Goal: Task Accomplishment & Management: Use online tool/utility

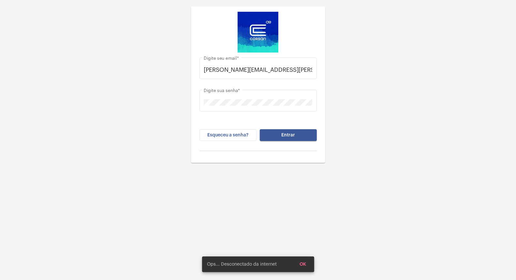
click at [302, 134] on button "Entrar" at bounding box center [288, 135] width 57 height 12
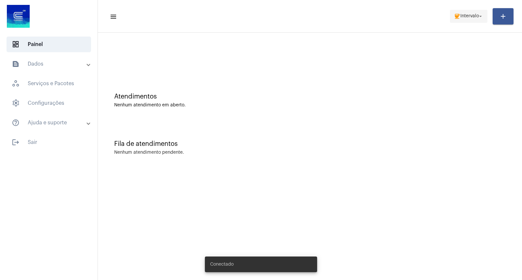
click at [464, 21] on span "coffee Intervalo arrow_drop_down" at bounding box center [469, 16] width 30 height 12
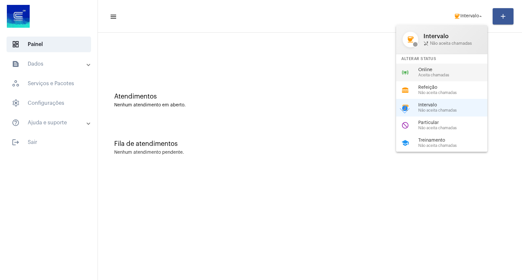
click at [424, 77] on span "Aceita chamadas" at bounding box center [455, 75] width 74 height 4
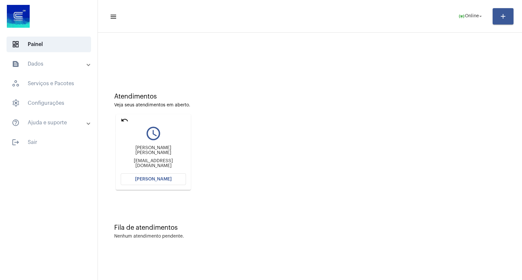
click at [128, 124] on div "undo" at bounding box center [125, 120] width 8 height 9
click at [126, 116] on mat-icon "undo" at bounding box center [125, 120] width 8 height 8
click at [177, 183] on button "[PERSON_NAME]" at bounding box center [153, 179] width 65 height 12
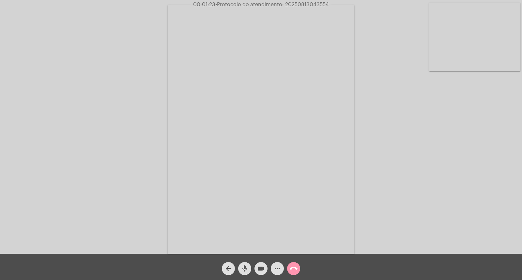
click at [248, 268] on mat-icon "mic" at bounding box center [245, 268] width 8 height 8
click at [259, 268] on mat-icon "videocam" at bounding box center [261, 268] width 8 height 8
click at [259, 268] on mat-icon "videocam_off" at bounding box center [261, 268] width 8 height 8
click at [245, 270] on mat-icon "mic_off" at bounding box center [245, 268] width 8 height 8
click at [295, 3] on span "• Protocolo do atendimento: 20250813043554" at bounding box center [272, 4] width 113 height 5
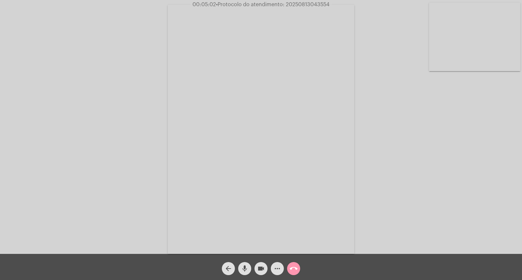
click at [295, 3] on span "• Protocolo do atendimento: 20250813043554" at bounding box center [272, 4] width 113 height 5
click at [308, 3] on span "• Protocolo do atendimento: 20250813043554" at bounding box center [272, 4] width 113 height 5
click at [243, 272] on mat-icon "mic" at bounding box center [245, 268] width 8 height 8
click at [243, 272] on mat-icon "mic_off" at bounding box center [245, 268] width 8 height 8
click at [294, 269] on mat-icon "call_end" at bounding box center [294, 268] width 8 height 8
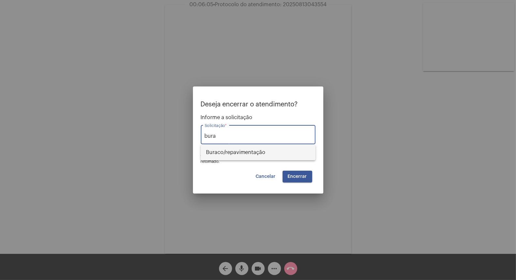
click at [240, 151] on span "⁠Buraco/repavimentação" at bounding box center [258, 152] width 104 height 16
type input "⁠Buraco/repavimentação"
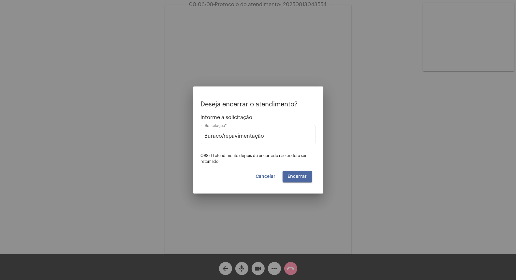
click at [293, 171] on button "Encerrar" at bounding box center [298, 177] width 30 height 12
click at [293, 171] on video at bounding box center [258, 129] width 187 height 249
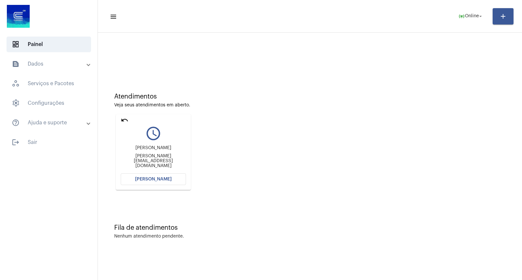
drag, startPoint x: 503, startPoint y: 115, endPoint x: 471, endPoint y: 133, distance: 36.2
click at [503, 116] on div "Atendimentos Veja seus atendimentos em aberto. undo query_builder bernardo beil…" at bounding box center [309, 138] width 417 height 131
click at [121, 119] on mat-icon "undo" at bounding box center [125, 120] width 8 height 8
click at [478, 14] on mat-icon "arrow_drop_down" at bounding box center [480, 16] width 6 height 6
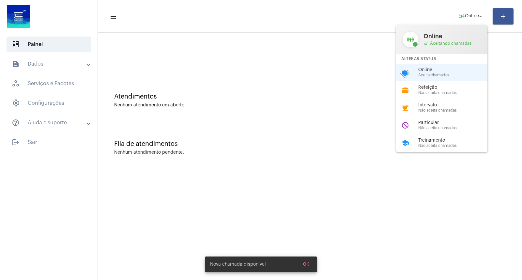
drag, startPoint x: 339, startPoint y: 137, endPoint x: 318, endPoint y: 158, distance: 30.2
click at [330, 145] on div at bounding box center [261, 140] width 522 height 280
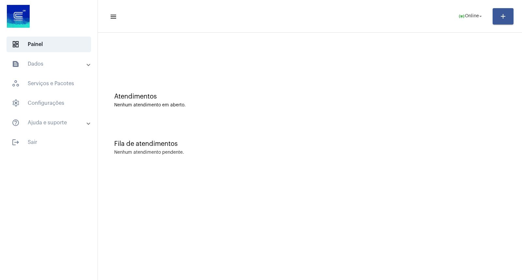
drag, startPoint x: 447, startPoint y: 103, endPoint x: 389, endPoint y: 71, distance: 66.3
click at [447, 103] on div "Nenhum atendimento em aberto." at bounding box center [309, 105] width 391 height 5
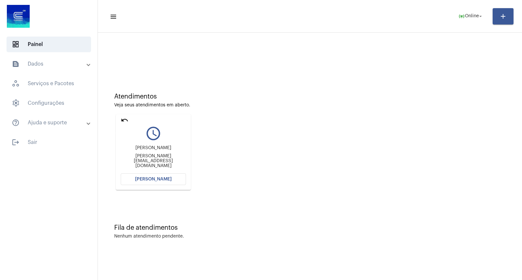
click at [126, 120] on mat-icon "undo" at bounding box center [125, 120] width 8 height 8
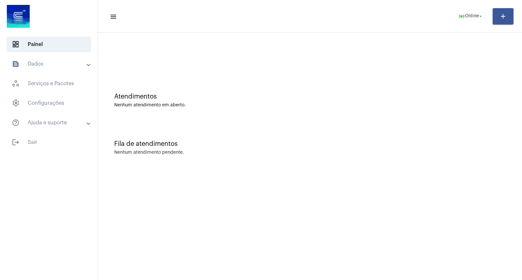
click at [413, 113] on div "Atendimentos Nenhum atendimento em aberto." at bounding box center [309, 96] width 417 height 47
click at [125, 178] on mat-sidenav-content "menu online_prediction Online arrow_drop_down add Atendimentos Nenhum atendimen…" at bounding box center [310, 140] width 424 height 280
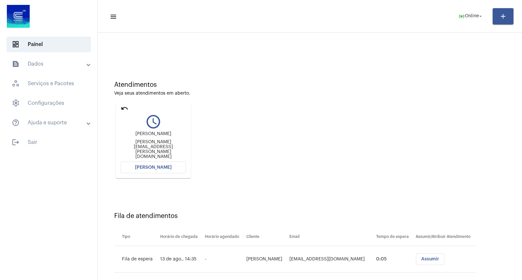
scroll to position [22, 0]
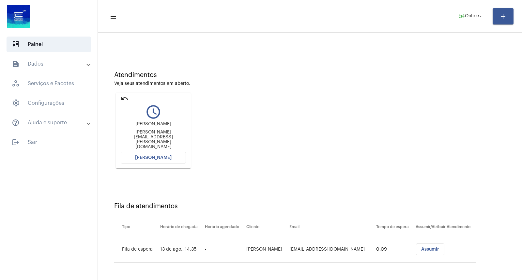
click at [160, 162] on button "[PERSON_NAME]" at bounding box center [153, 158] width 65 height 12
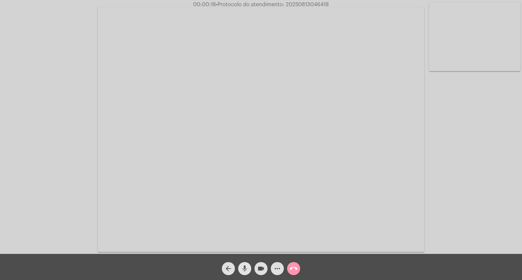
click at [246, 271] on mat-icon "mic" at bounding box center [245, 268] width 8 height 8
click at [248, 262] on span "mic_off" at bounding box center [245, 268] width 8 height 13
click at [248, 262] on span "mic" at bounding box center [245, 268] width 8 height 13
click at [248, 262] on span "mic_off" at bounding box center [245, 268] width 8 height 13
click at [248, 262] on span "mic" at bounding box center [245, 268] width 8 height 13
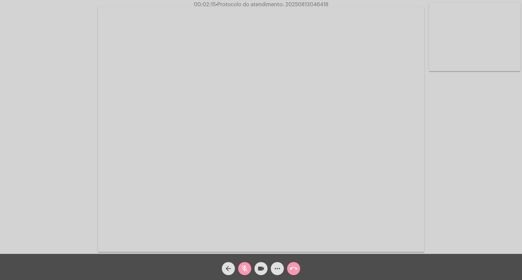
click at [249, 270] on button "mic_off" at bounding box center [244, 268] width 13 height 13
click at [245, 266] on mat-icon "mic" at bounding box center [245, 268] width 8 height 8
click at [239, 263] on div "mic_off" at bounding box center [244, 267] width 16 height 16
click at [242, 275] on span "mic" at bounding box center [245, 268] width 8 height 13
click at [243, 265] on mat-icon "mic_off" at bounding box center [245, 268] width 8 height 8
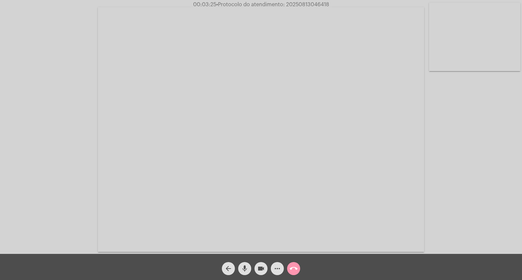
click at [243, 265] on mat-icon "mic" at bounding box center [245, 268] width 8 height 8
click at [246, 264] on span "mic_off" at bounding box center [245, 268] width 8 height 13
click at [277, 267] on mat-icon "more_horiz" at bounding box center [277, 268] width 8 height 8
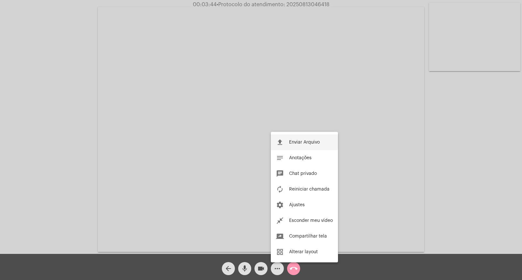
click at [316, 138] on button "file_upload Enviar Arquivo" at bounding box center [304, 142] width 67 height 16
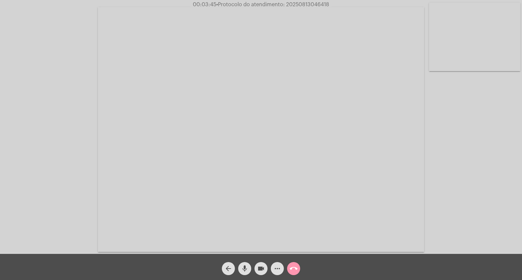
click at [96, 38] on div "Acessando Câmera e Microfone..." at bounding box center [261, 129] width 520 height 254
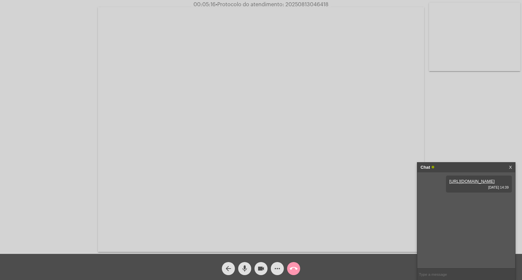
click at [318, 2] on span "• Protocolo do atendimento: 20250813046418" at bounding box center [272, 4] width 113 height 5
copy span "20250813046418"
click at [461, 269] on input "text" at bounding box center [466, 273] width 98 height 11
paste input "20250813046418"
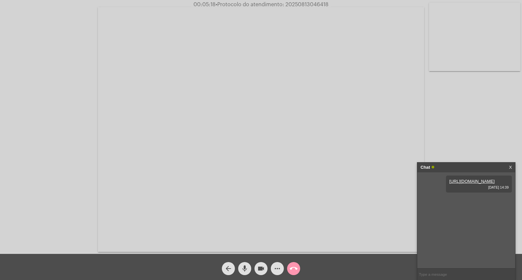
type input "20250813046418"
click at [289, 275] on div "call_end" at bounding box center [293, 267] width 16 height 16
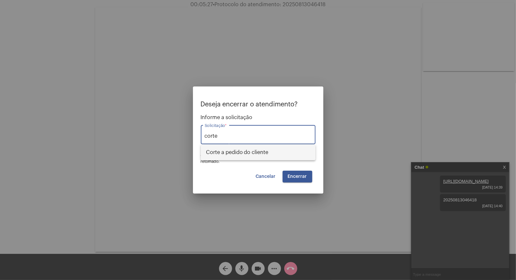
click at [249, 147] on span "Corte a pedido do cliente" at bounding box center [258, 152] width 104 height 16
type input "Corte a pedido do cliente"
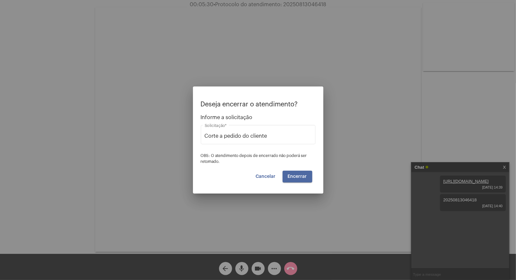
click at [304, 173] on button "Encerrar" at bounding box center [298, 177] width 30 height 12
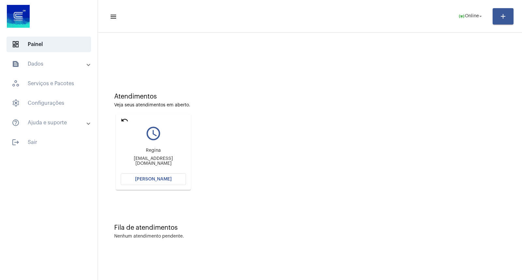
click at [340, 20] on mat-toolbar-row "menu online_prediction Online arrow_drop_down add" at bounding box center [310, 16] width 424 height 21
drag, startPoint x: 337, startPoint y: 25, endPoint x: 285, endPoint y: 131, distance: 117.7
drag, startPoint x: 285, startPoint y: 131, endPoint x: 187, endPoint y: 239, distance: 146.1
click at [180, 233] on div "Fila de atendimentos Nenhum atendimento pendente." at bounding box center [309, 227] width 417 height 47
drag, startPoint x: 160, startPoint y: 190, endPoint x: 160, endPoint y: 183, distance: 7.2
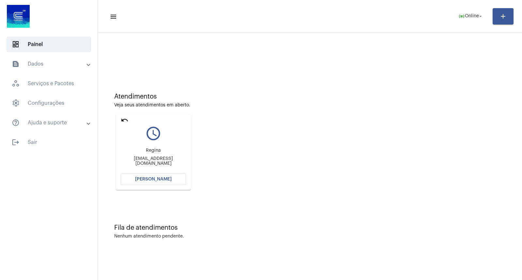
click at [160, 189] on div "undo query_builder Regina Reginablopes@gmail.com Abrir Chamada" at bounding box center [153, 152] width 78 height 79
click at [160, 183] on button "[PERSON_NAME]" at bounding box center [153, 179] width 65 height 12
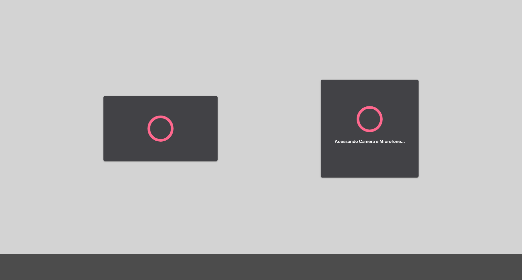
click at [160, 183] on div at bounding box center [160, 129] width 114 height 252
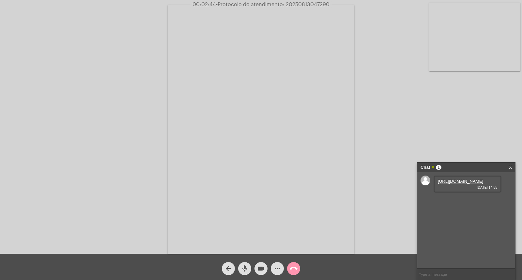
click at [457, 184] on link "https://neft-transfer-bucket.s3.amazonaws.com/temp-6c3426c7-2e5b-e6d0-4124-6946…" at bounding box center [460, 181] width 45 height 5
click at [475, 123] on div "Acessando Câmera e Microfone..." at bounding box center [261, 129] width 520 height 254
click at [456, 202] on link "https://neft-transfer-bucket.s3.amazonaws.com/temp-14fe3edf-68be-ec27-d581-6a5a…" at bounding box center [460, 199] width 45 height 5
click at [510, 167] on link "X" at bounding box center [510, 167] width 3 height 10
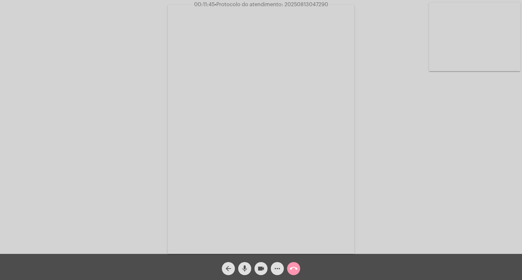
click at [468, 167] on div "Acessando Câmera e Microfone..." at bounding box center [261, 129] width 520 height 254
click at [279, 266] on mat-icon "more_horiz" at bounding box center [277, 268] width 8 height 8
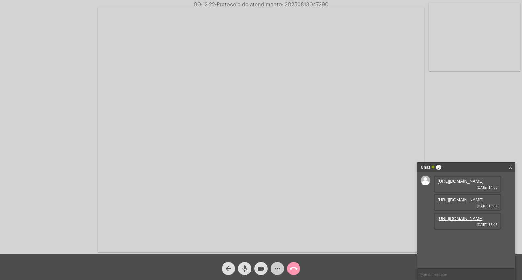
scroll to position [6, 0]
click at [295, 266] on mat-icon "call_end" at bounding box center [294, 268] width 8 height 8
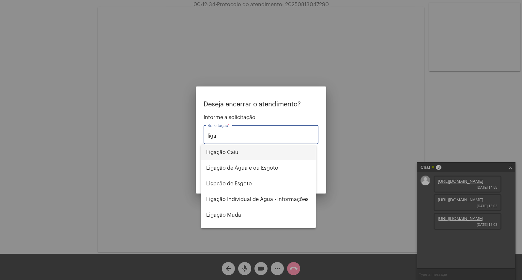
click at [265, 157] on span "Ligação Caiu" at bounding box center [258, 152] width 104 height 16
type input "Ligação Caiu"
click at [292, 170] on div "Deseja encerrar o atendimento? Informe a solicitação Ligação Caiu Solicitação *…" at bounding box center [260, 142] width 115 height 82
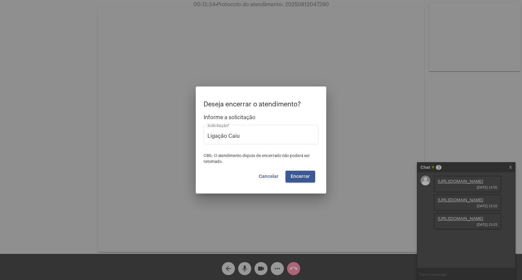
click at [292, 170] on div "Deseja encerrar o atendimento? Informe a solicitação Ligação Caiu Solicitação *…" at bounding box center [260, 142] width 115 height 82
click at [295, 174] on button "Encerrar" at bounding box center [300, 177] width 30 height 12
click at [297, 174] on span "Encerrar" at bounding box center [300, 176] width 19 height 5
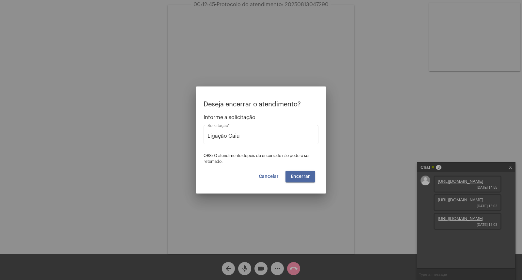
click at [297, 174] on span "Encerrar" at bounding box center [300, 176] width 19 height 5
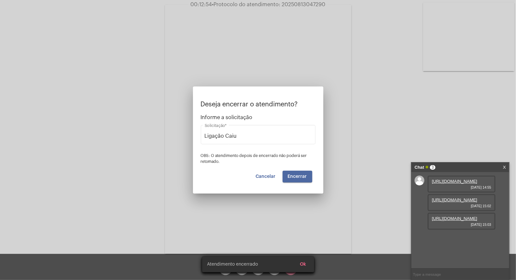
drag, startPoint x: 294, startPoint y: 175, endPoint x: 88, endPoint y: 5, distance: 266.9
click at [289, 172] on button "Encerrar" at bounding box center [298, 177] width 30 height 12
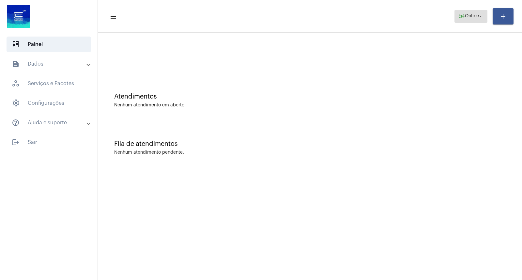
click at [478, 19] on mat-icon "arrow_drop_down" at bounding box center [480, 16] width 6 height 6
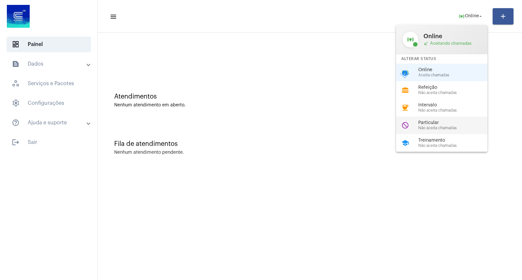
click at [439, 125] on span "Particular" at bounding box center [455, 122] width 74 height 5
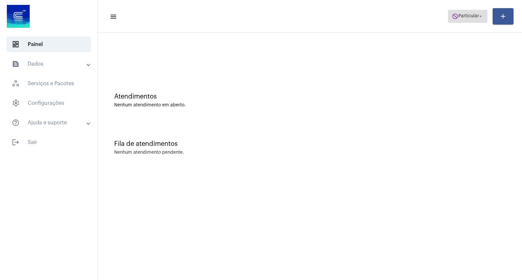
click at [475, 11] on span "do_not_disturb Particular arrow_drop_down" at bounding box center [468, 16] width 32 height 12
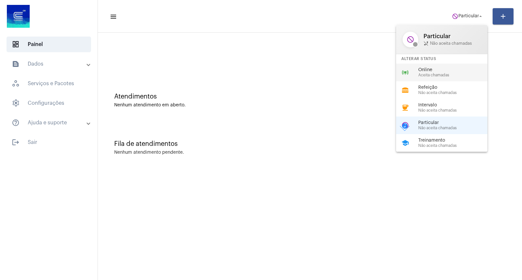
click at [431, 72] on span "Online" at bounding box center [455, 70] width 74 height 5
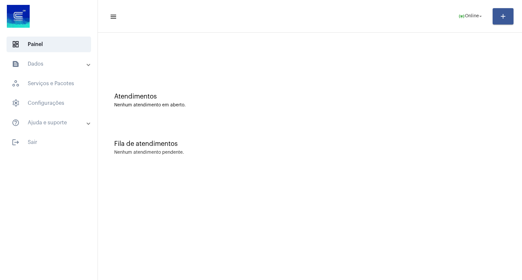
click at [242, 85] on div "Atendimentos Nenhum atendimento em aberto." at bounding box center [309, 96] width 417 height 47
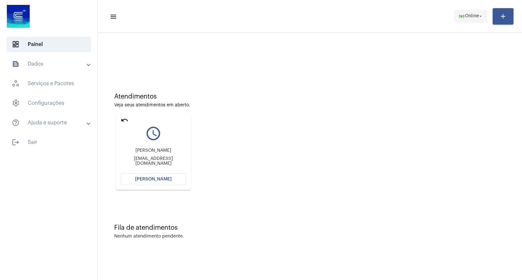
click at [458, 22] on button "online_prediction Online arrow_drop_down" at bounding box center [470, 16] width 33 height 13
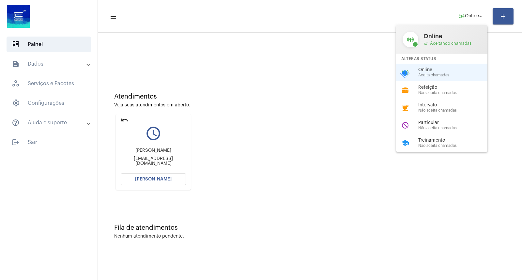
click at [366, 62] on div at bounding box center [261, 140] width 522 height 280
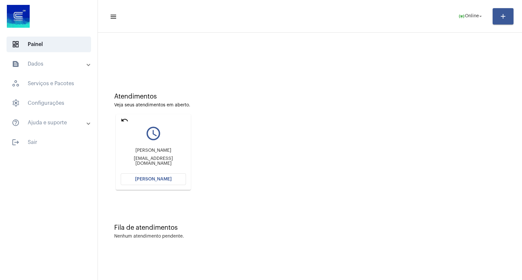
click at [143, 139] on div "query_builder" at bounding box center [153, 131] width 65 height 16
click at [153, 160] on div "machadoroger675@gmail.com" at bounding box center [153, 161] width 65 height 10
click at [159, 160] on div "machadoroger675@gmail.com" at bounding box center [153, 161] width 65 height 10
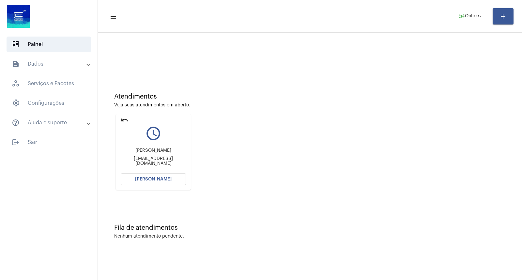
click at [159, 160] on div "machadoroger675@gmail.com" at bounding box center [153, 161] width 65 height 10
click at [160, 162] on div "machadoroger675@gmail.com" at bounding box center [153, 161] width 65 height 10
click at [166, 161] on div "machadoroger675@gmail.com" at bounding box center [153, 161] width 65 height 10
drag, startPoint x: 181, startPoint y: 160, endPoint x: 201, endPoint y: 161, distance: 20.6
click at [182, 160] on div "machadoroger675@gmail.com" at bounding box center [153, 161] width 65 height 10
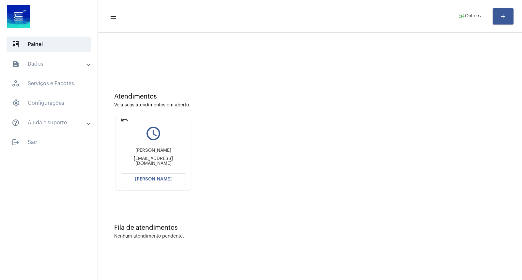
click at [202, 161] on div "Atendimentos Veja seus atendimentos em aberto. undo query_builder Roger machado…" at bounding box center [309, 138] width 417 height 131
click at [162, 177] on span "[PERSON_NAME]" at bounding box center [153, 179] width 37 height 5
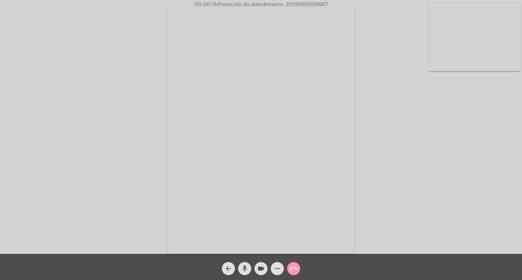
click at [245, 264] on mat-icon "mic" at bounding box center [245, 268] width 8 height 8
click at [245, 264] on mat-icon "mic_off" at bounding box center [245, 268] width 8 height 8
drag, startPoint x: 245, startPoint y: 264, endPoint x: 263, endPoint y: 291, distance: 31.7
click at [263, 279] on html "00:00:23 • Protocolo do atendimento: 20250813051667 Acessando Câmera e Microfon…" at bounding box center [261, 140] width 522 height 280
click at [241, 263] on span "mic" at bounding box center [245, 268] width 8 height 13
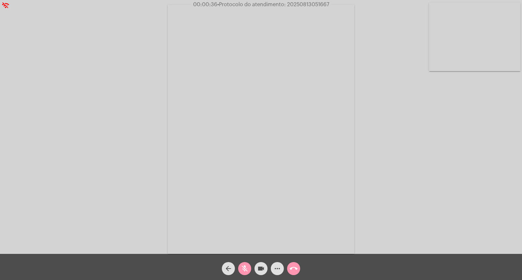
click at [244, 265] on mat-icon "mic_off" at bounding box center [245, 268] width 8 height 8
click at [247, 262] on span "mic" at bounding box center [245, 268] width 8 height 13
click at [249, 267] on button "mic_off" at bounding box center [244, 268] width 13 height 13
click at [246, 264] on span "mic" at bounding box center [245, 268] width 8 height 13
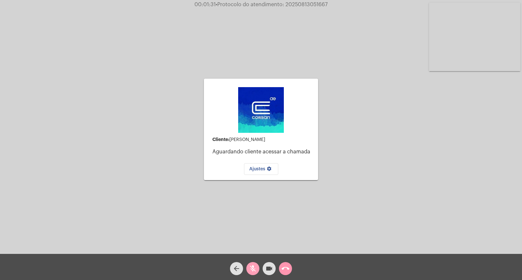
click at [248, 268] on button "mic_off" at bounding box center [252, 268] width 13 height 13
click at [251, 263] on span "mic" at bounding box center [253, 268] width 8 height 13
click at [265, 265] on mat-icon "videocam" at bounding box center [269, 268] width 8 height 8
click at [268, 266] on mat-icon "videocam_off" at bounding box center [269, 268] width 8 height 8
click at [252, 266] on mat-icon "mic_off" at bounding box center [253, 268] width 8 height 8
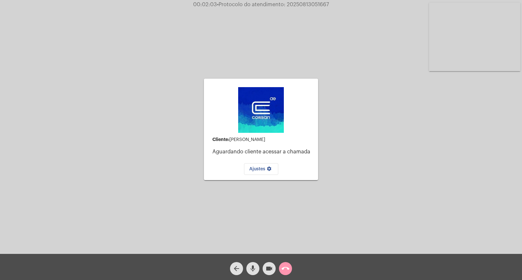
click at [252, 266] on mat-icon "mic" at bounding box center [253, 268] width 8 height 8
click at [268, 268] on mat-icon "videocam" at bounding box center [269, 268] width 8 height 8
click at [264, 267] on button "videocam_off" at bounding box center [269, 268] width 13 height 13
click at [256, 267] on mat-icon "mic_off" at bounding box center [253, 268] width 8 height 8
click at [281, 262] on div "call_end" at bounding box center [285, 267] width 16 height 16
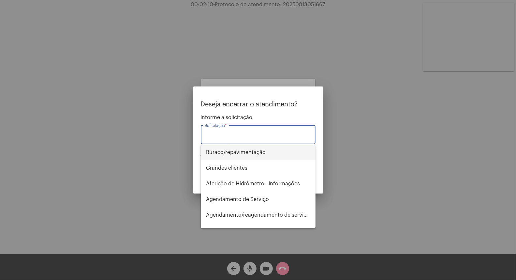
type input "i"
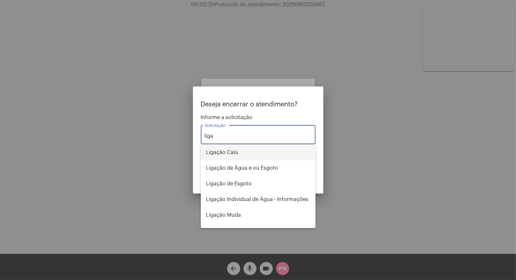
click at [239, 155] on span "Ligação Caiu" at bounding box center [258, 152] width 104 height 16
type input "Ligação Caiu"
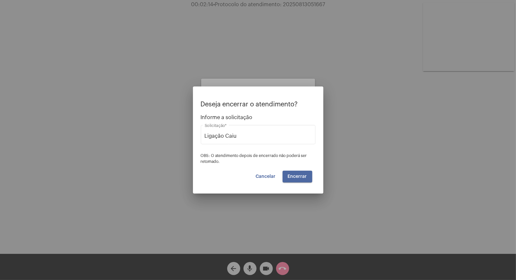
click at [308, 176] on button "Encerrar" at bounding box center [298, 177] width 30 height 12
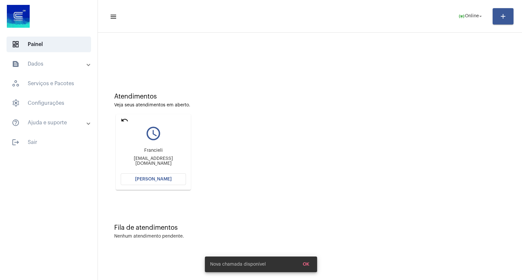
click at [171, 175] on button "[PERSON_NAME]" at bounding box center [153, 179] width 65 height 12
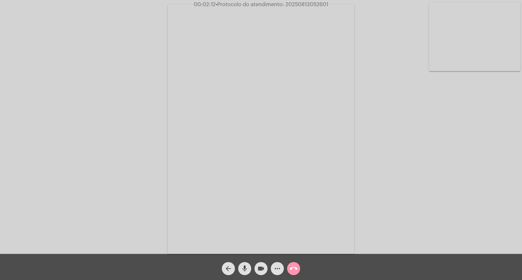
click at [258, 269] on mat-icon "videocam" at bounding box center [261, 268] width 8 height 8
click at [262, 272] on mat-icon "videocam_off" at bounding box center [261, 268] width 8 height 8
click at [245, 264] on mat-icon "mic" at bounding box center [245, 268] width 8 height 8
click at [495, 44] on video at bounding box center [474, 37] width 91 height 68
click at [314, 110] on video at bounding box center [324, 128] width 326 height 245
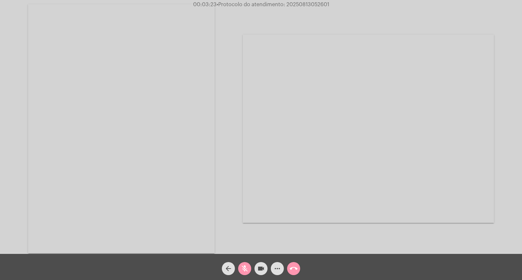
click at [198, 112] on video at bounding box center [121, 128] width 187 height 249
click at [312, 4] on span "• Protocolo do atendimento: 20250813052601" at bounding box center [272, 4] width 113 height 5
copy span "20250813052601"
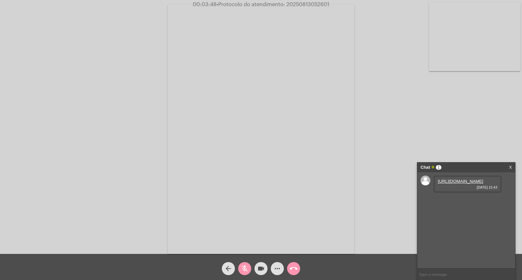
click at [469, 126] on div "Acessando Câmera e Microfone..." at bounding box center [261, 129] width 520 height 254
click at [242, 260] on div "mic_off" at bounding box center [244, 267] width 16 height 16
click at [456, 184] on link "https://neft-transfer-bucket.s3.amazonaws.com/temp-f18796e3-1a46-34d3-8cee-c2c2…" at bounding box center [460, 181] width 45 height 5
click at [465, 202] on link "https://neft-transfer-bucket.s3.amazonaws.com/temp-34ef7c41-3f22-6463-35d3-c4e2…" at bounding box center [460, 199] width 45 height 5
click at [294, 260] on div "call_end" at bounding box center [293, 267] width 16 height 16
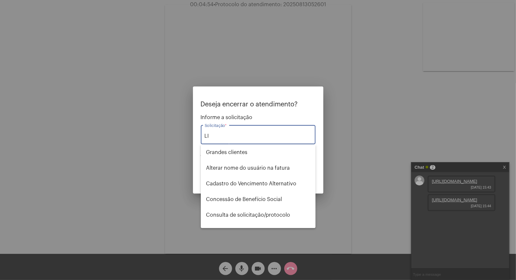
type input "L"
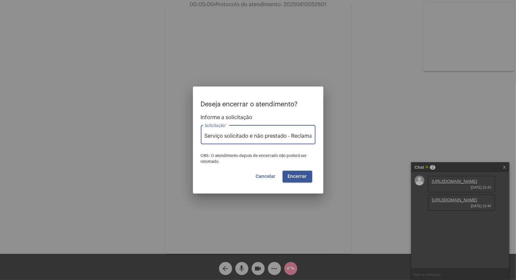
type input "Serviço solicitado e não prestado - Reclamação"
click at [300, 177] on span "Encerrar" at bounding box center [297, 176] width 19 height 5
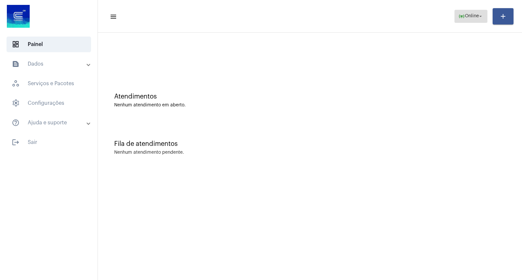
click at [460, 17] on mat-icon "online_prediction" at bounding box center [461, 16] width 7 height 7
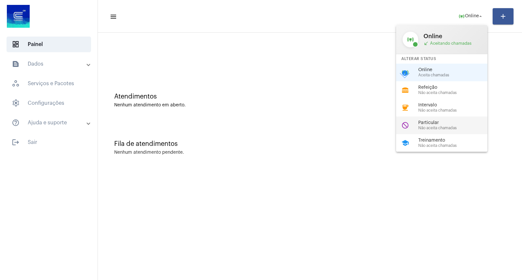
click at [439, 123] on span "Particular" at bounding box center [455, 122] width 74 height 5
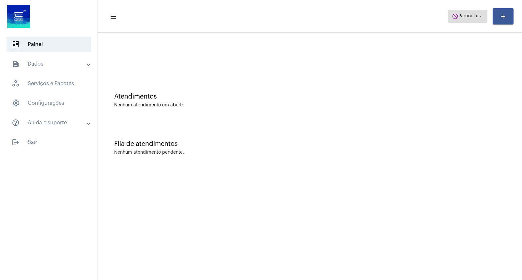
click at [467, 18] on span "Particular" at bounding box center [468, 16] width 21 height 5
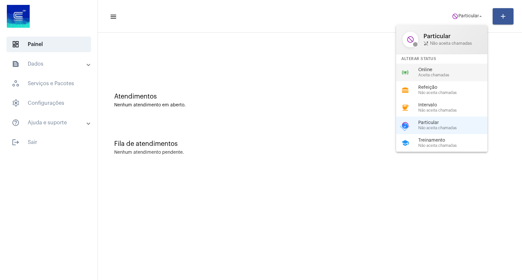
click at [421, 68] on span "Online" at bounding box center [455, 70] width 74 height 5
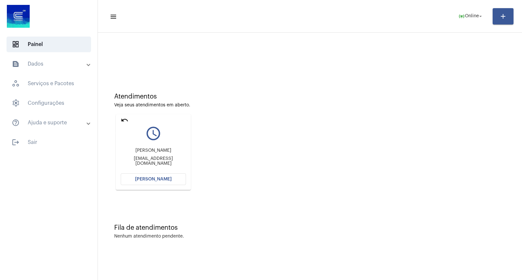
click at [125, 116] on mat-icon "undo" at bounding box center [125, 120] width 8 height 8
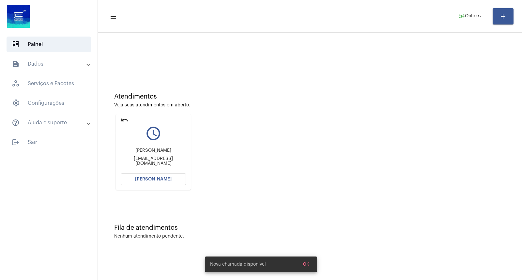
click at [126, 119] on mat-icon "undo" at bounding box center [125, 120] width 8 height 8
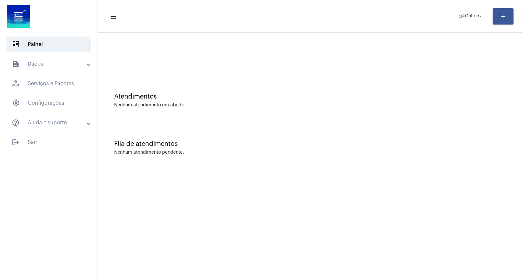
click at [48, 71] on mat-expansion-panel-header "text_snippet_outlined Dados" at bounding box center [51, 64] width 94 height 16
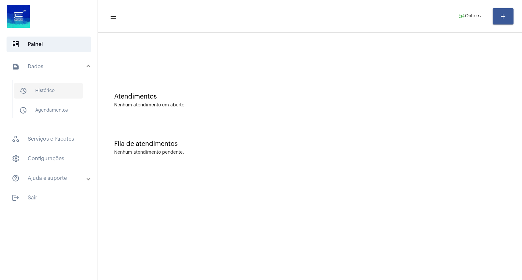
click at [55, 95] on span "history_outlined Histórico" at bounding box center [48, 91] width 69 height 16
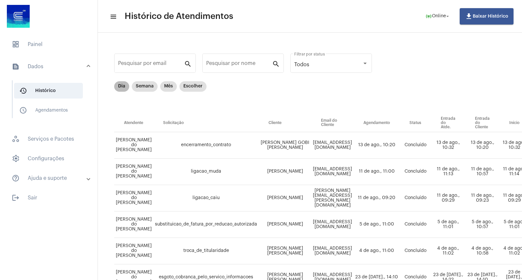
click at [128, 91] on div "Dia Semana Mês Escolher" at bounding box center [160, 86] width 95 height 13
click at [123, 89] on mat-chip "Dia" at bounding box center [121, 86] width 15 height 10
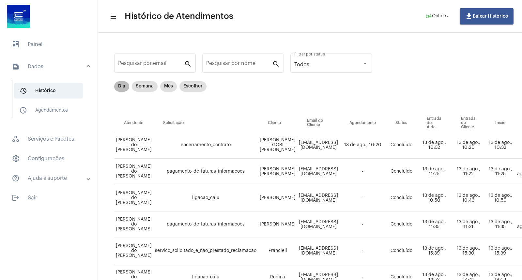
click at [122, 89] on mat-chip "Dia" at bounding box center [121, 86] width 15 height 10
click at [121, 90] on mat-chip "Dia" at bounding box center [121, 86] width 15 height 10
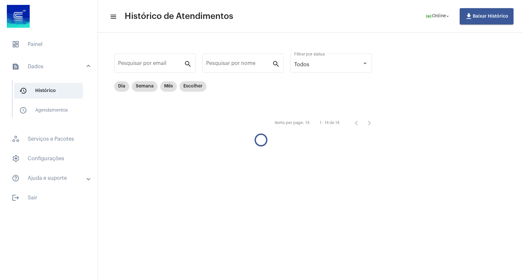
click at [27, 54] on mat-list "dashboard Painel text_snippet_outlined Dados history_outlined Histórico schedul…" at bounding box center [49, 120] width 98 height 172
click at [28, 46] on span "dashboard Painel" at bounding box center [49, 45] width 84 height 16
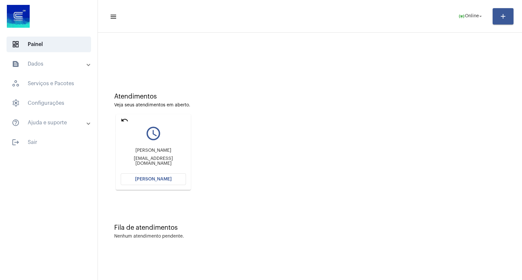
click at [125, 119] on mat-icon "undo" at bounding box center [125, 120] width 8 height 8
drag, startPoint x: 388, startPoint y: 188, endPoint x: 252, endPoint y: 233, distance: 143.5
click at [385, 190] on div "Atendimentos Veja seus atendimentos em aberto. undo query_builder Juliane Troja…" at bounding box center [309, 138] width 417 height 131
click at [239, 209] on div "Fila de atendimentos Nenhum atendimento pendente." at bounding box center [309, 227] width 417 height 47
click at [163, 184] on button "[PERSON_NAME]" at bounding box center [153, 179] width 65 height 12
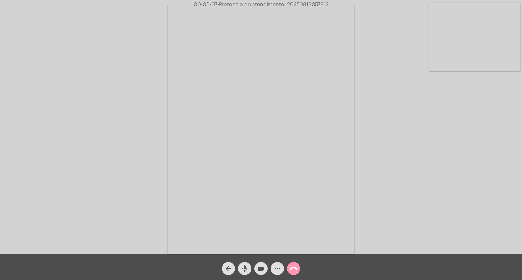
click at [484, 186] on div "Acessando Câmera e Microfone..." at bounding box center [261, 129] width 520 height 254
drag, startPoint x: 428, startPoint y: 201, endPoint x: 422, endPoint y: 198, distance: 6.3
click at [428, 201] on div "Acessando Câmera e Microfone..." at bounding box center [261, 129] width 520 height 254
drag, startPoint x: 439, startPoint y: 200, endPoint x: 437, endPoint y: 238, distance: 38.2
click at [454, 239] on div "Acessando Câmera e Microfone..." at bounding box center [261, 129] width 520 height 254
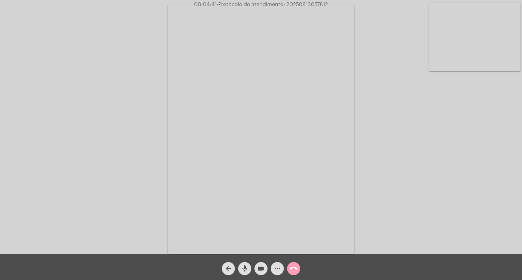
click at [291, 268] on button "call_end" at bounding box center [293, 268] width 13 height 13
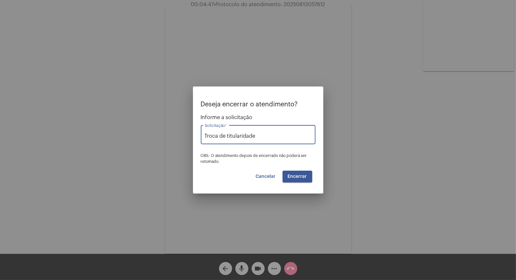
drag, startPoint x: 263, startPoint y: 138, endPoint x: 151, endPoint y: 153, distance: 112.9
click at [151, 153] on div "Deseja encerrar o atendimento? Informe a solicitação Troca de titularidade Soli…" at bounding box center [258, 140] width 516 height 280
type input "Encerramento Contrato"
click at [286, 179] on button "Encerrar" at bounding box center [298, 177] width 30 height 12
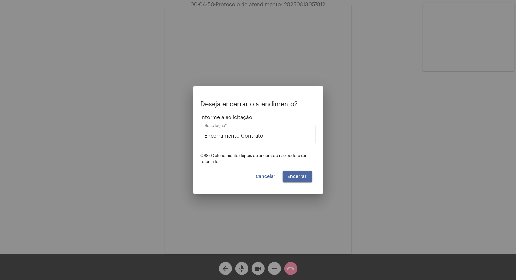
click at [286, 179] on button "Encerrar" at bounding box center [298, 177] width 30 height 12
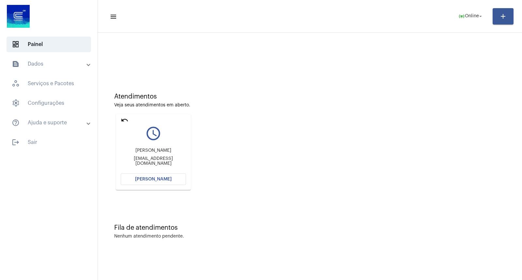
click at [160, 152] on div "Clésio santos Faustino" at bounding box center [153, 150] width 65 height 5
click at [175, 160] on div "clesiofaustino@gmail.com" at bounding box center [153, 161] width 65 height 10
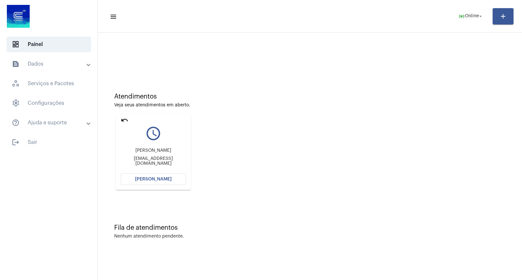
click at [175, 160] on div "clesiofaustino@gmail.com" at bounding box center [153, 161] width 65 height 10
drag, startPoint x: 363, startPoint y: 136, endPoint x: 345, endPoint y: 142, distance: 19.0
click at [363, 136] on div "Atendimentos Veja seus atendimentos em aberto. undo query_builder Clésio santos…" at bounding box center [309, 138] width 417 height 131
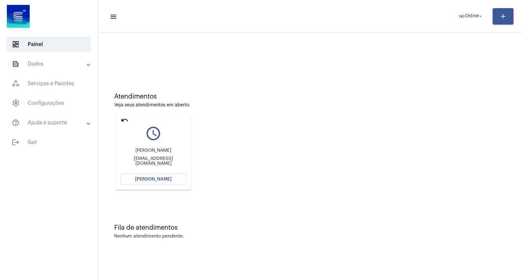
click at [177, 146] on div "Clésio santos Faustino clesiofaustino@gmail.com" at bounding box center [153, 156] width 65 height 29
click at [163, 173] on button "[PERSON_NAME]" at bounding box center [153, 179] width 65 height 12
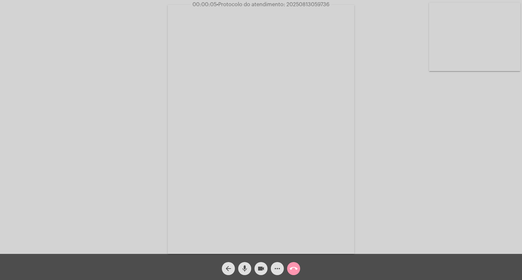
click at [447, 223] on div "Acessando Câmera e Microfone..." at bounding box center [261, 129] width 520 height 254
click at [249, 268] on button "mic" at bounding box center [244, 268] width 13 height 13
click at [259, 269] on mat-icon "videocam" at bounding box center [261, 268] width 8 height 8
drag, startPoint x: 260, startPoint y: 270, endPoint x: 247, endPoint y: 267, distance: 13.7
click at [259, 270] on mat-icon "videocam_off" at bounding box center [261, 268] width 8 height 8
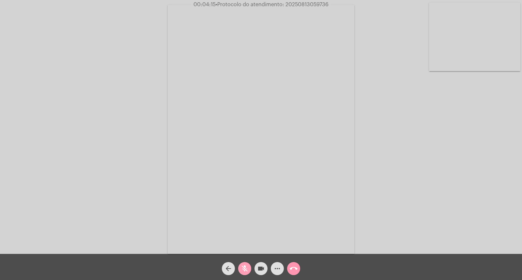
click at [245, 266] on mat-icon "mic_off" at bounding box center [245, 268] width 8 height 8
drag, startPoint x: 295, startPoint y: 269, endPoint x: 295, endPoint y: 265, distance: 4.3
click at [295, 265] on mat-icon "call_end" at bounding box center [294, 268] width 8 height 8
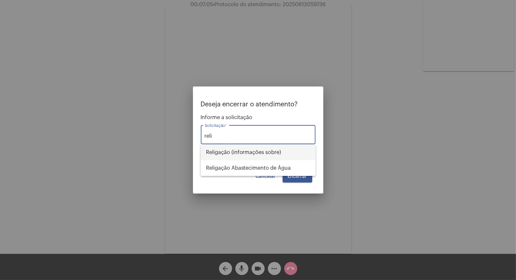
drag, startPoint x: 250, startPoint y: 152, endPoint x: 275, endPoint y: 163, distance: 27.2
click at [250, 153] on span "Religação (informações sobre)" at bounding box center [258, 152] width 104 height 16
type input "Religação (informações sobre)"
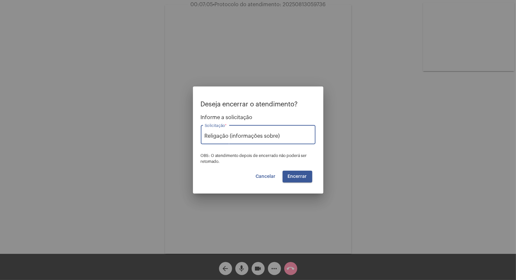
click at [294, 174] on span "Encerrar" at bounding box center [297, 176] width 19 height 5
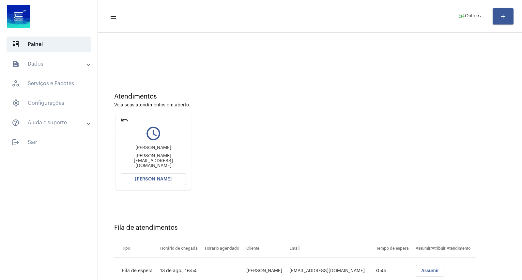
click at [125, 116] on mat-icon "undo" at bounding box center [125, 120] width 8 height 8
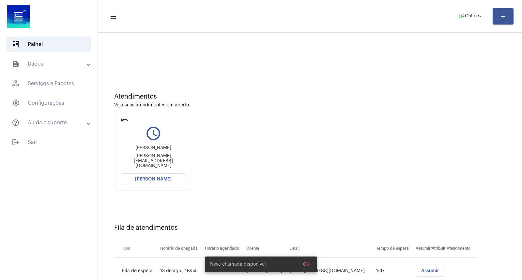
click at [123, 120] on mat-icon "undo" at bounding box center [125, 120] width 8 height 8
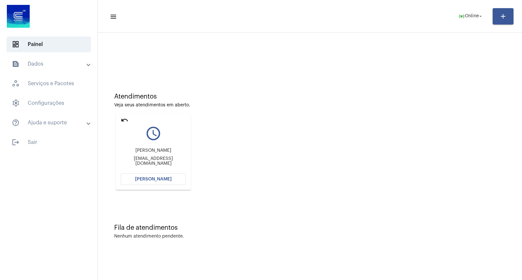
click at [125, 114] on mat-card "undo query_builder Ana Cristina Opitz acopitz@yahoo.com.br Abrir Chamada" at bounding box center [153, 152] width 75 height 76
click at [125, 116] on mat-icon "undo" at bounding box center [125, 120] width 8 height 8
click at [126, 117] on mat-icon "undo" at bounding box center [125, 120] width 8 height 8
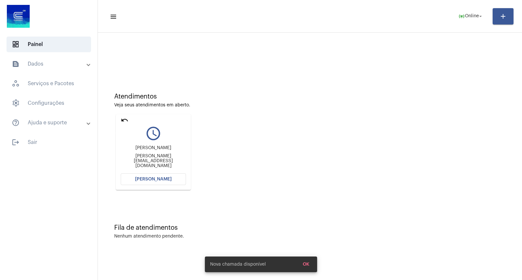
click at [121, 117] on mat-icon "undo" at bounding box center [125, 120] width 8 height 8
click at [126, 123] on mat-icon "undo" at bounding box center [125, 120] width 8 height 8
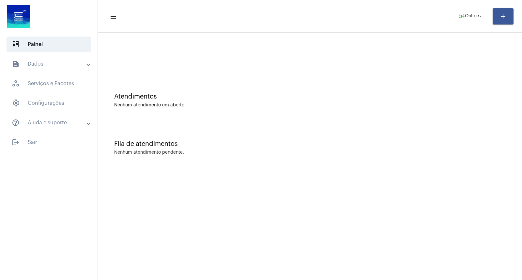
click at [461, 25] on mat-toolbar-row "menu online_prediction Online arrow_drop_down add" at bounding box center [310, 16] width 424 height 21
click at [465, 18] on span "Online" at bounding box center [472, 16] width 14 height 5
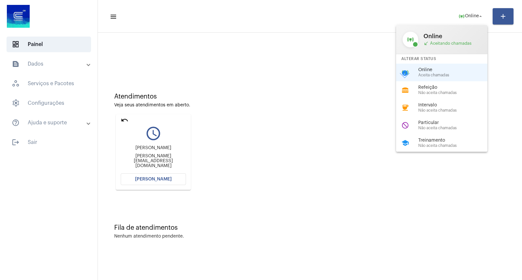
click at [120, 120] on div at bounding box center [261, 140] width 522 height 280
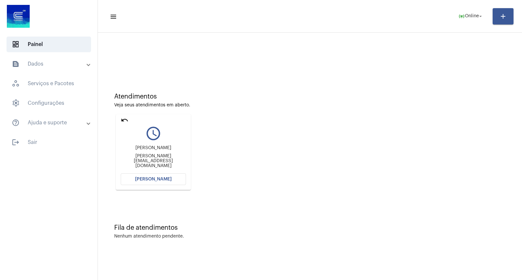
click at [125, 115] on mat-card "undo query_builder Alexandre alexandre.beck@inbrape.ind.br Abrir Chamada" at bounding box center [153, 152] width 75 height 76
click at [120, 114] on mat-card "undo query_builder Alexandre alexandre.beck@inbrape.ind.br Abrir Chamada" at bounding box center [153, 152] width 75 height 76
click at [122, 119] on mat-icon "undo" at bounding box center [125, 120] width 8 height 8
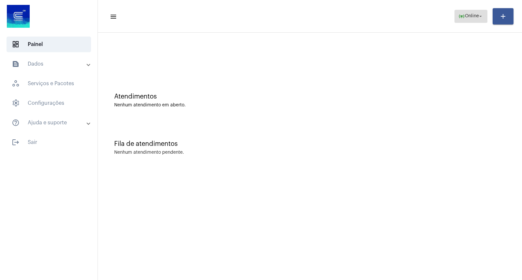
click at [465, 16] on span "Online" at bounding box center [472, 16] width 14 height 5
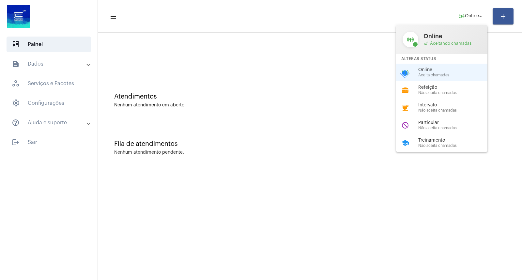
click at [57, 147] on div at bounding box center [261, 140] width 522 height 280
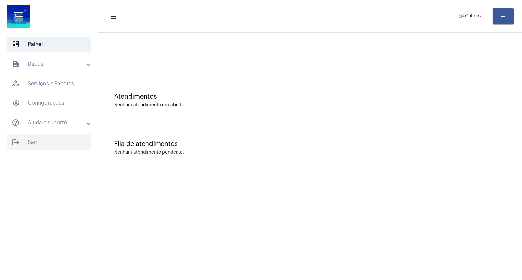
click at [56, 147] on span "logout Sair" at bounding box center [49, 142] width 84 height 16
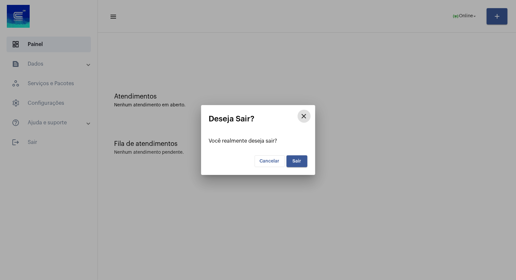
click at [294, 163] on span "Sair" at bounding box center [297, 161] width 9 height 5
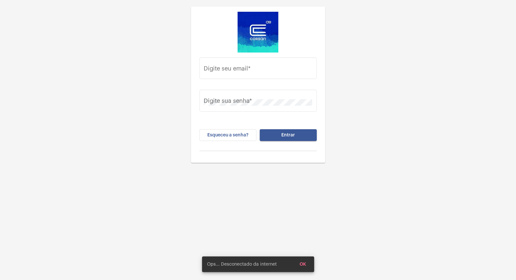
type input "joao.antunes@operacaocorsan.com.br"
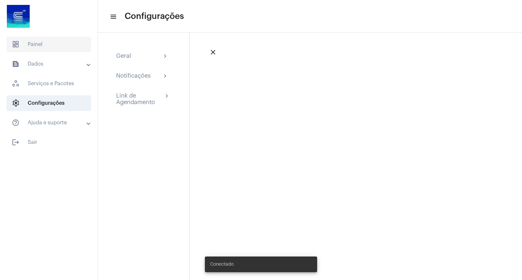
click at [38, 48] on span "dashboard Painel" at bounding box center [49, 45] width 84 height 16
